Goal: Task Accomplishment & Management: Manage account settings

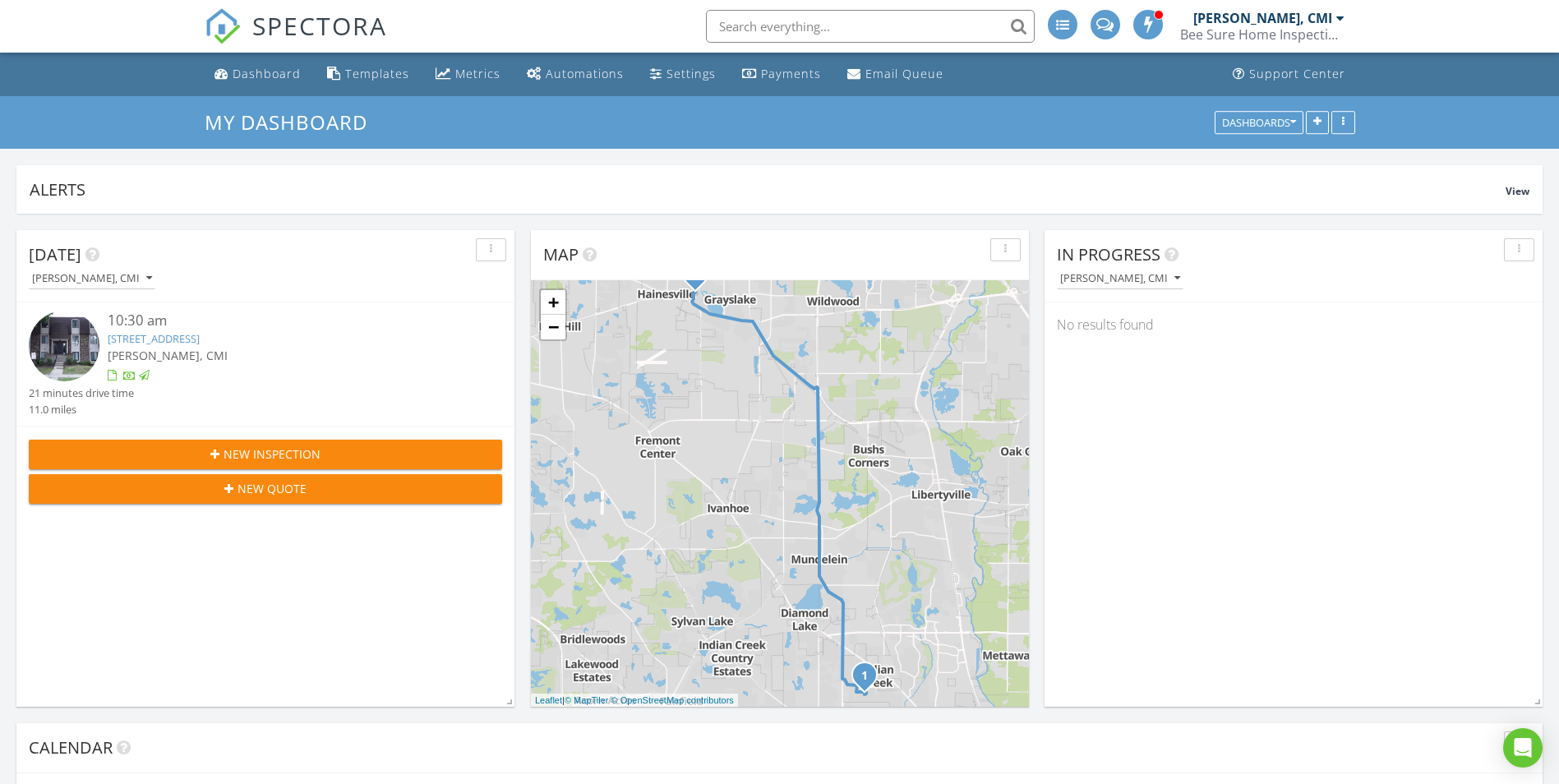
scroll to position [1891, 1584]
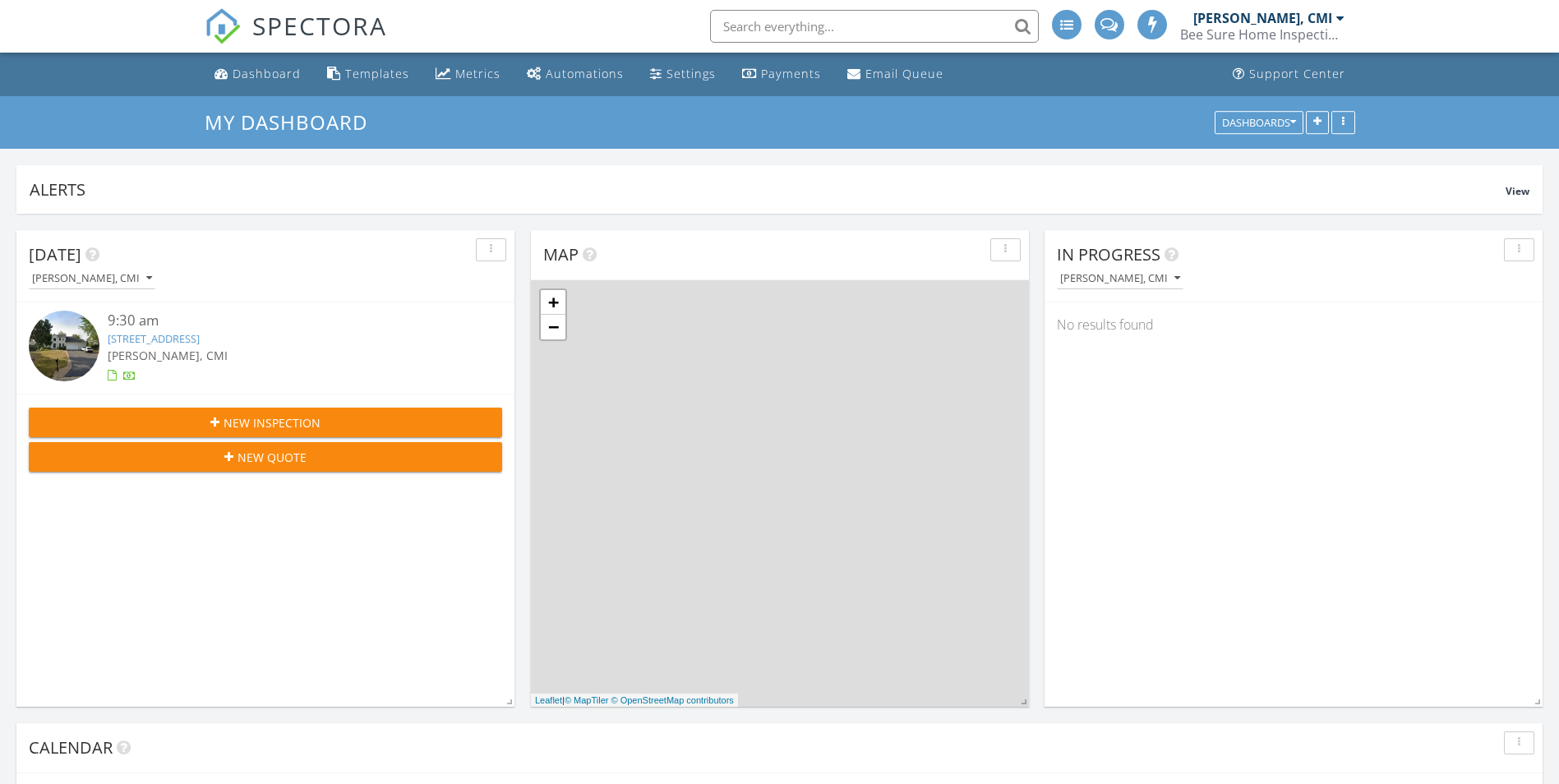
scroll to position [353, 498]
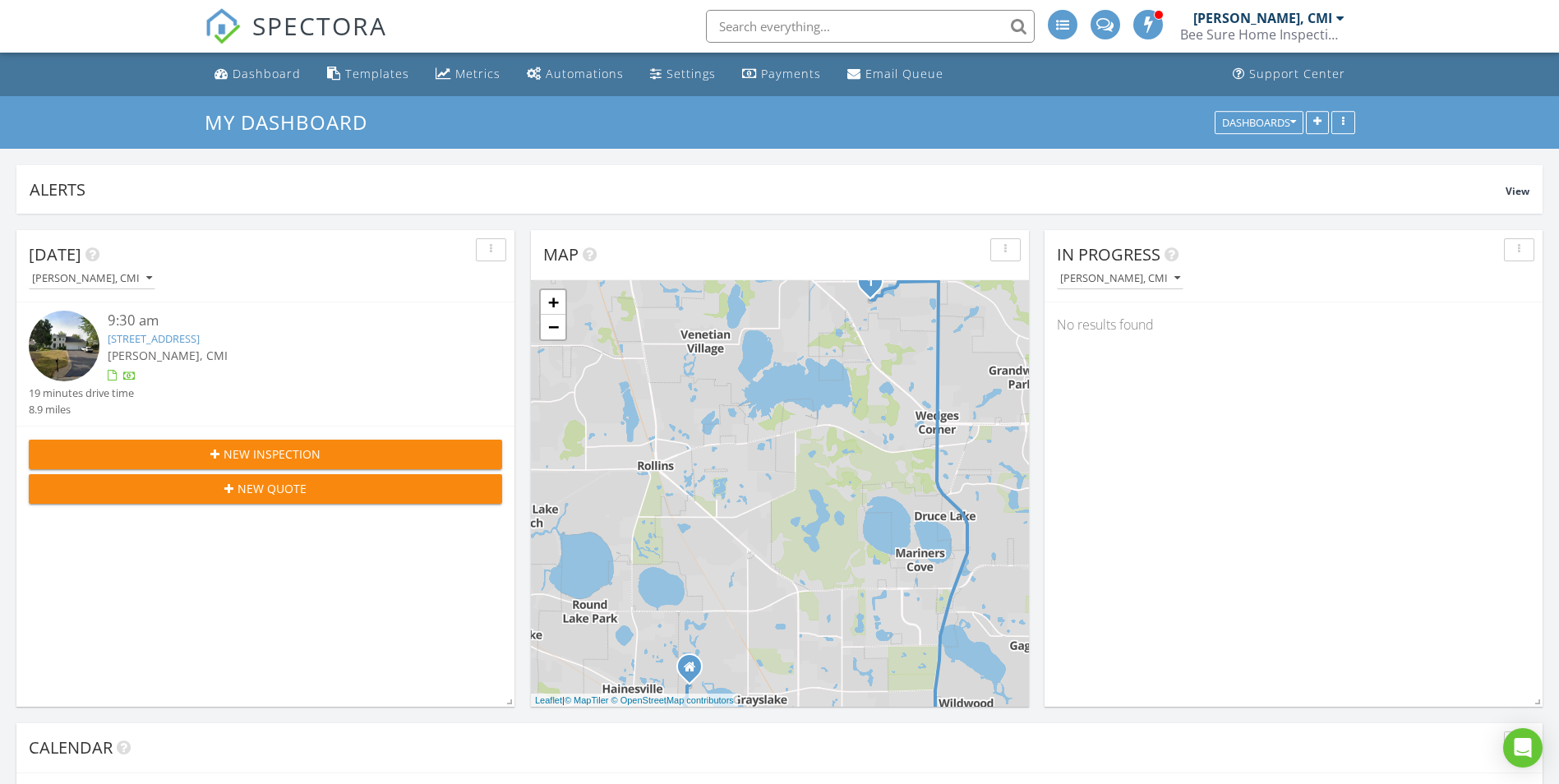
click at [200, 337] on link "467 Nuthatch Way, Lindenhurst, IL 60046" at bounding box center [154, 338] width 92 height 15
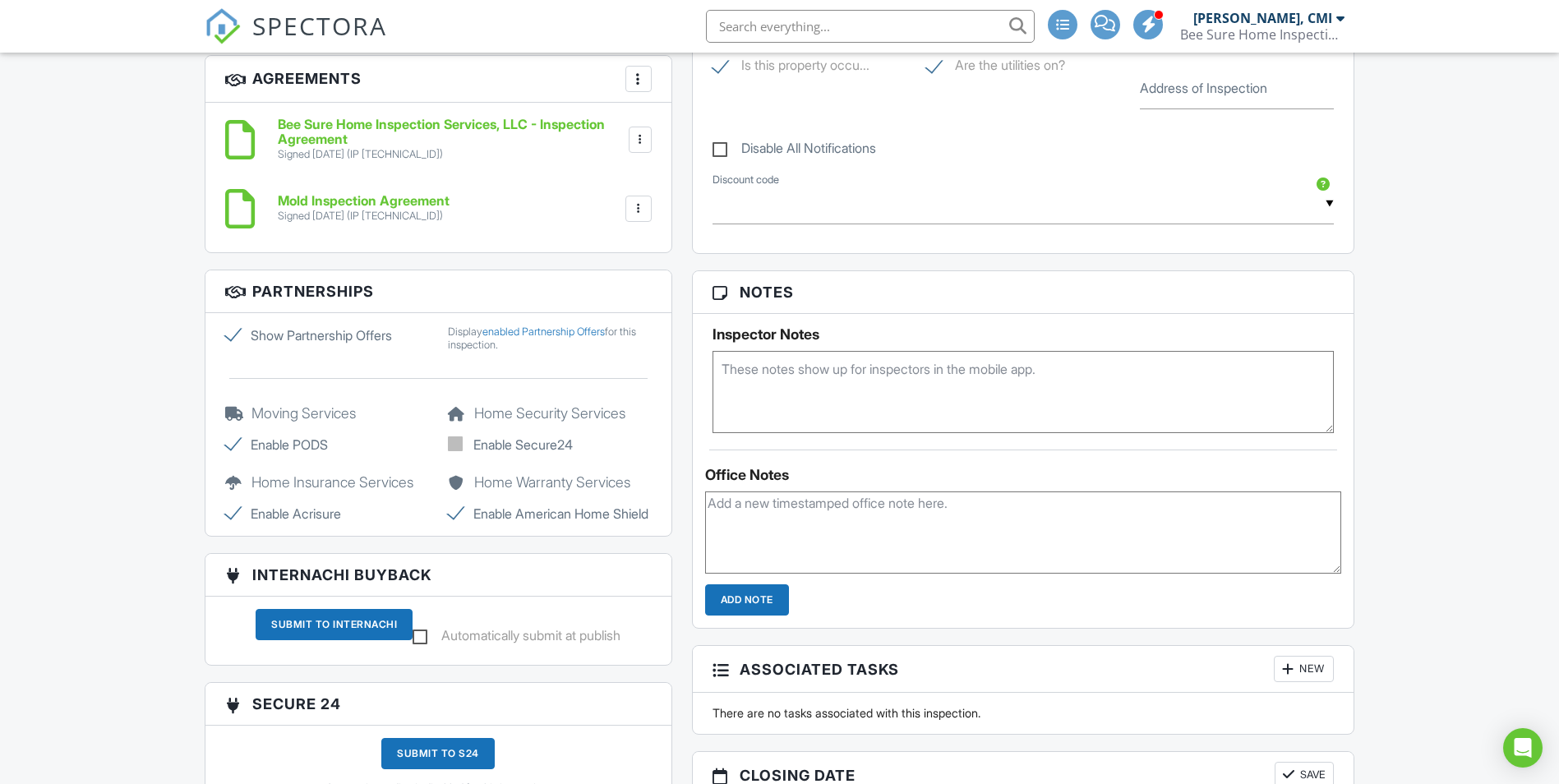
scroll to position [1068, 0]
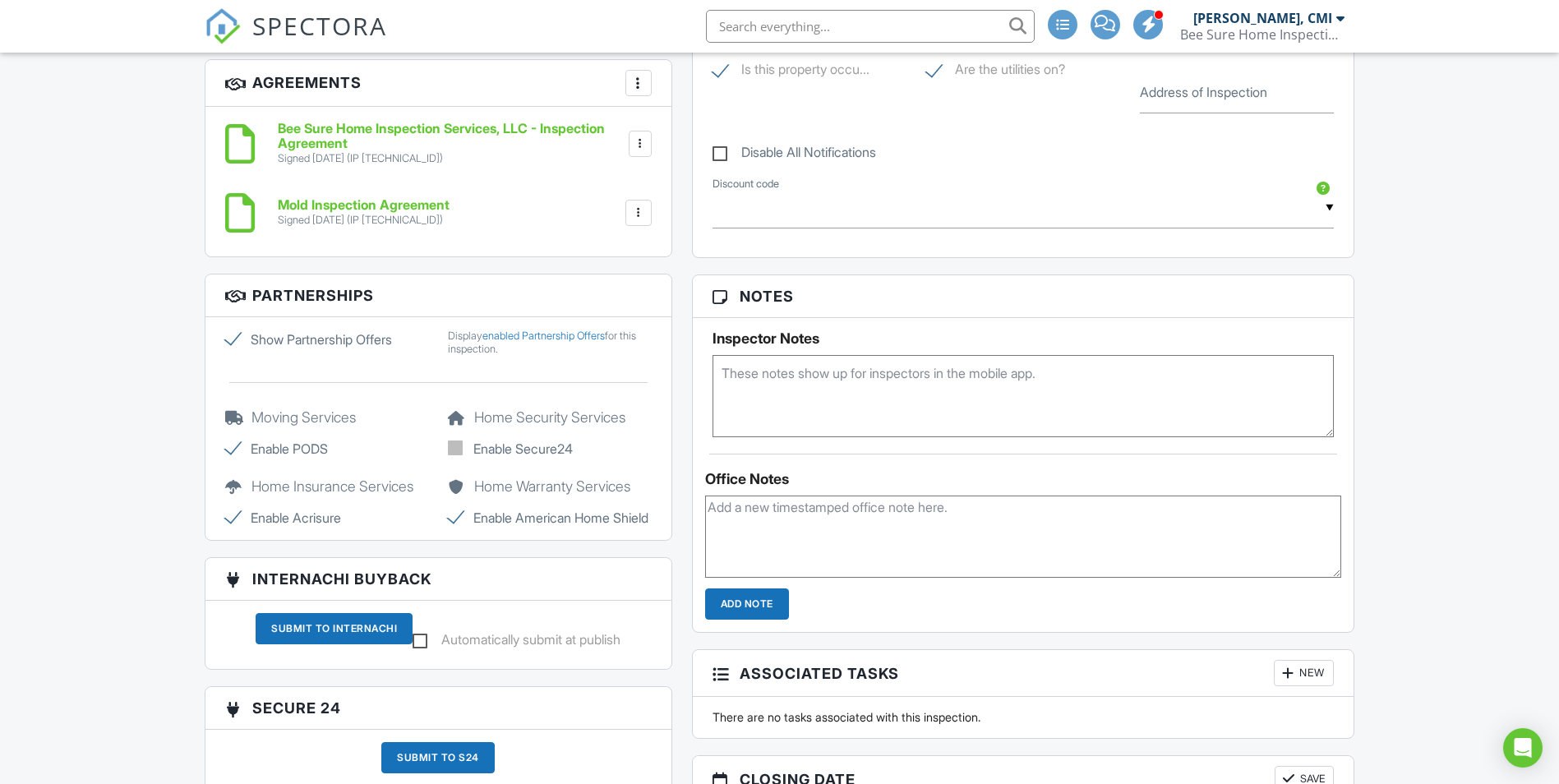
click at [234, 338] on label "Show Partnership Offers" at bounding box center [327, 339] width 204 height 20
checkbox input "false"
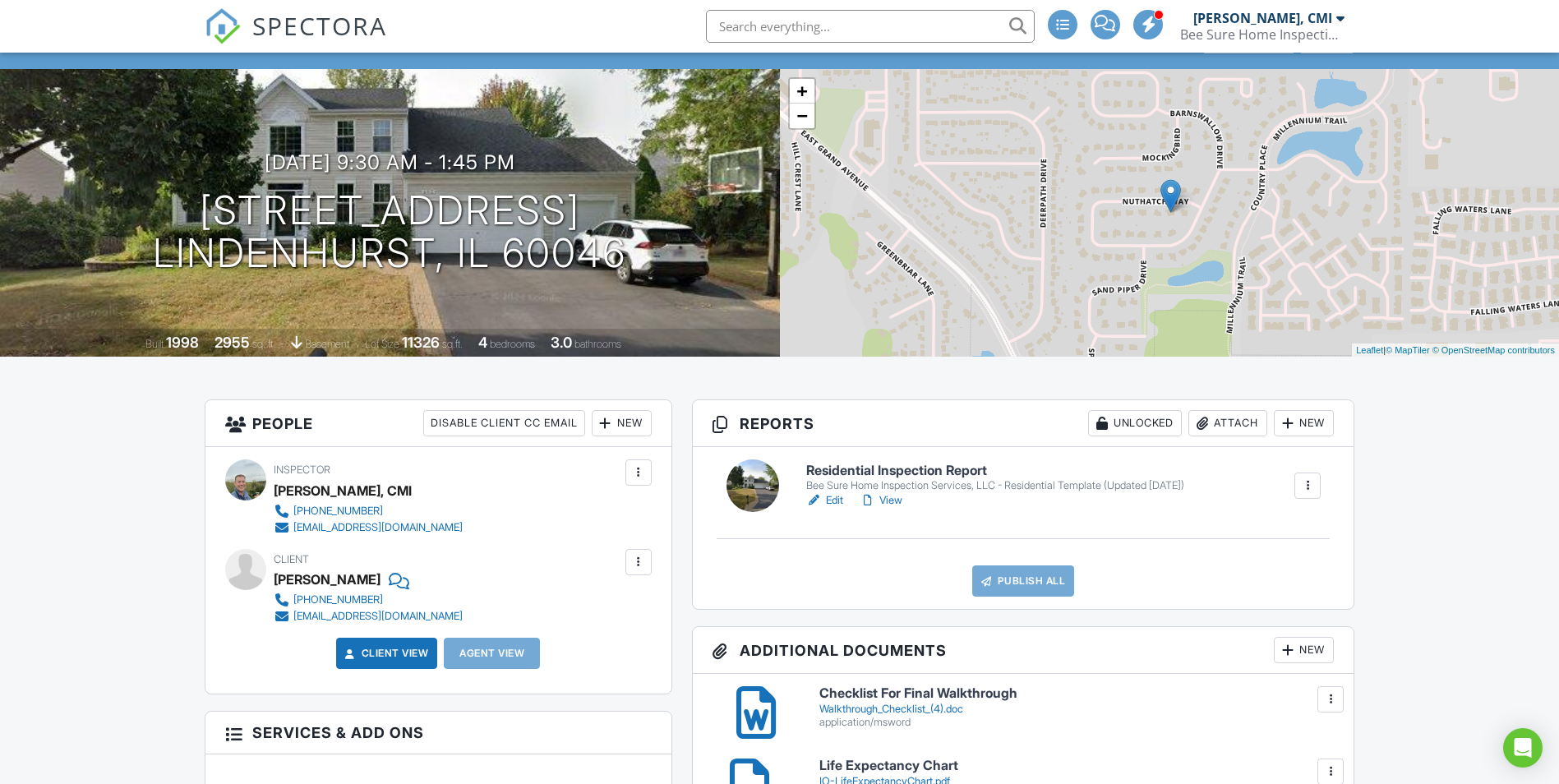
scroll to position [0, 0]
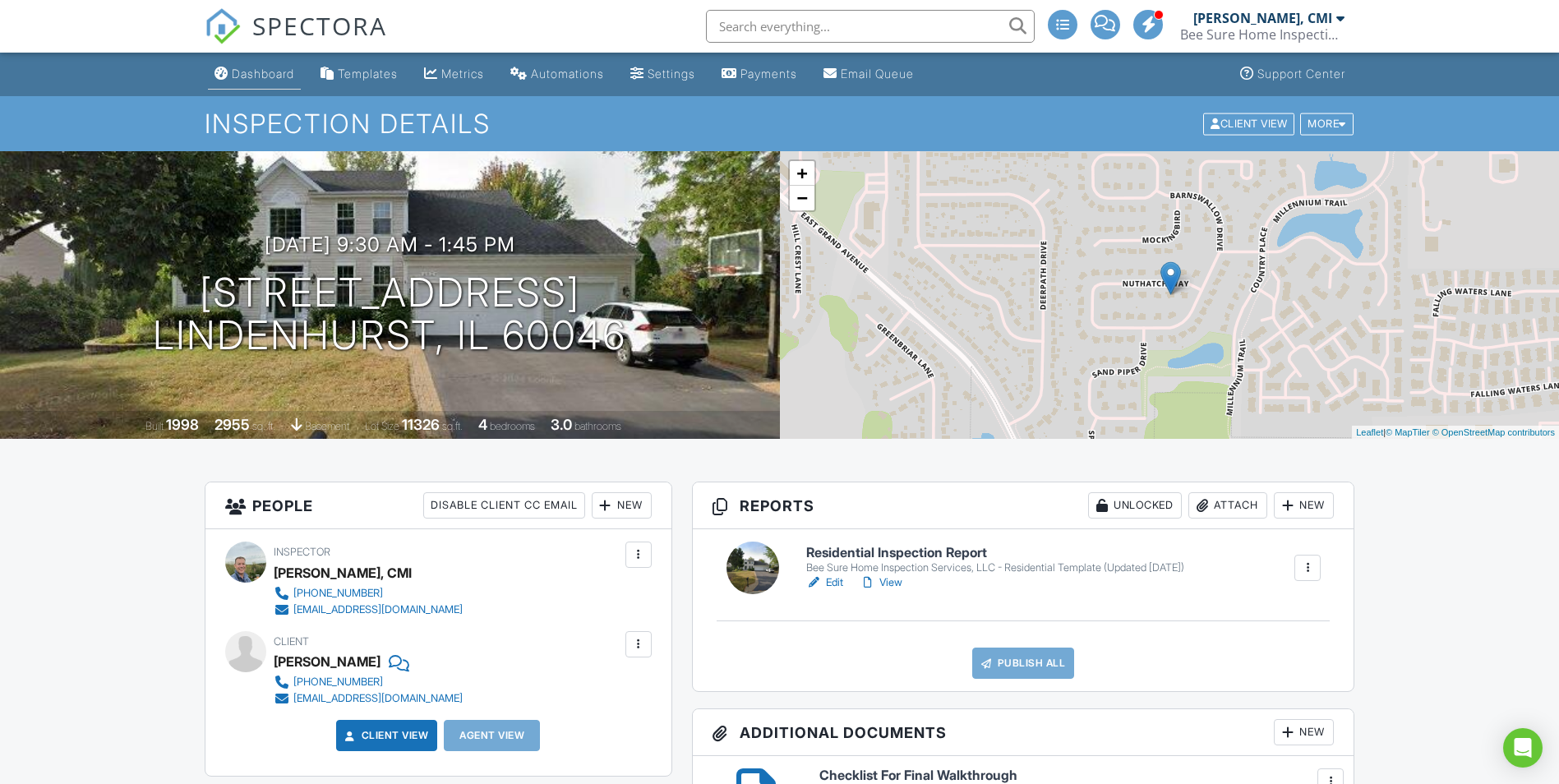
click at [263, 77] on div "Dashboard" at bounding box center [263, 73] width 63 height 14
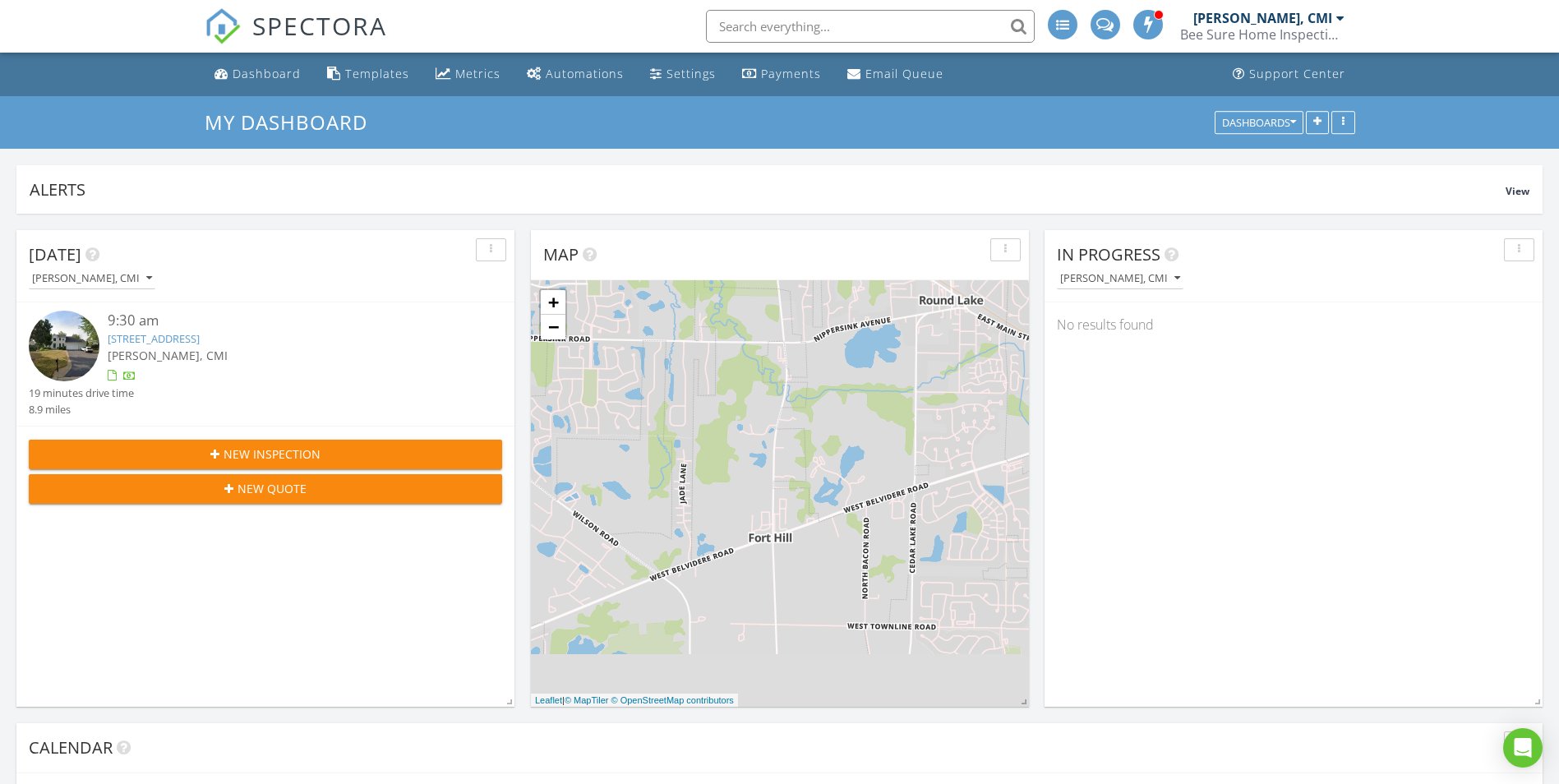
scroll to position [353, 498]
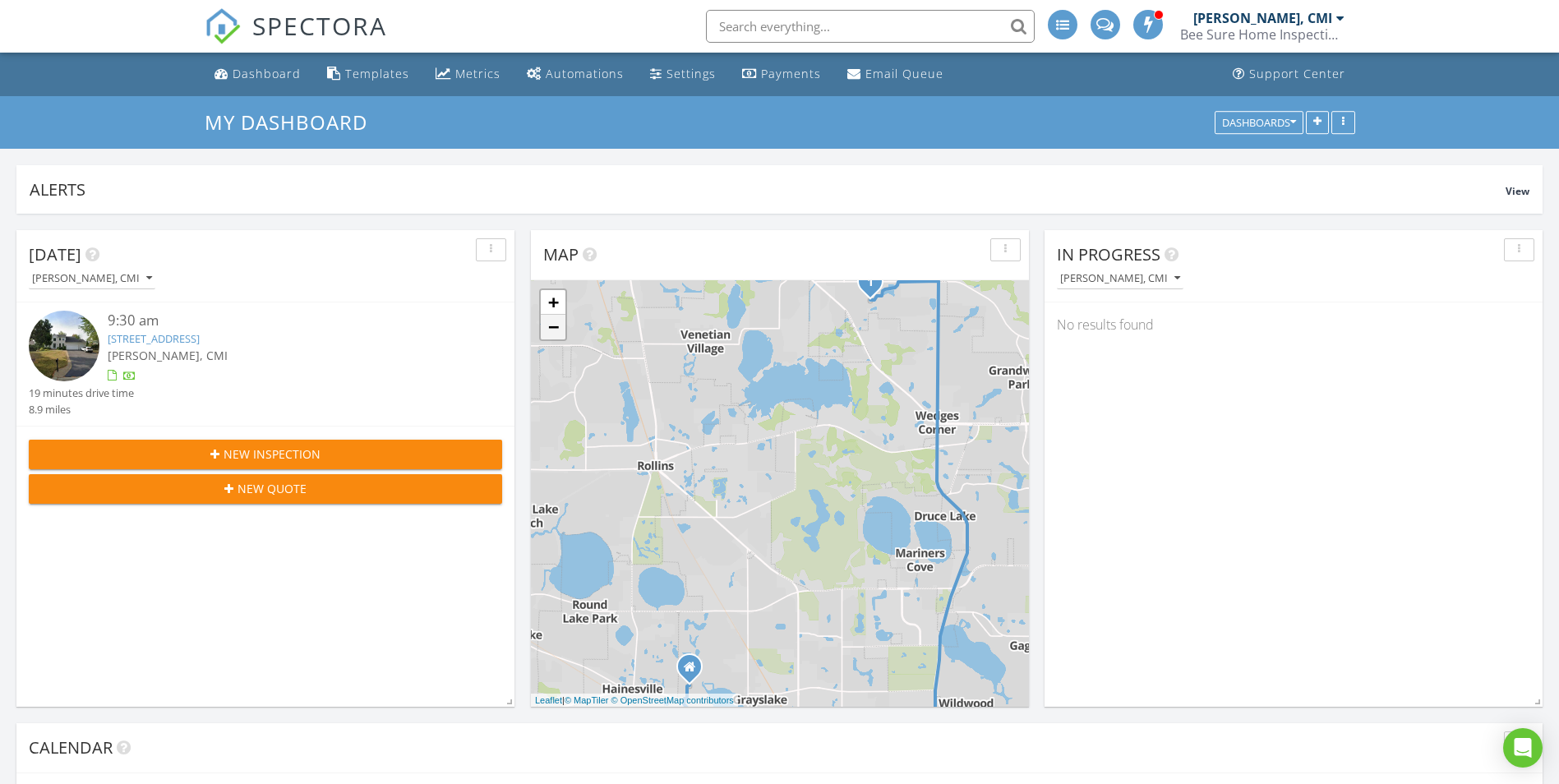
click at [561, 326] on link "−" at bounding box center [553, 327] width 24 height 24
